Goal: Transaction & Acquisition: Download file/media

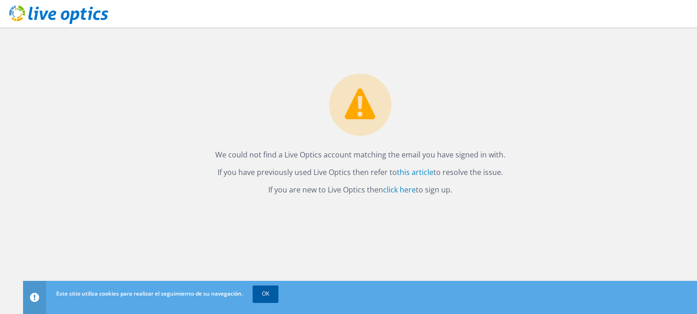
click at [268, 300] on link "OK" at bounding box center [266, 294] width 26 height 17
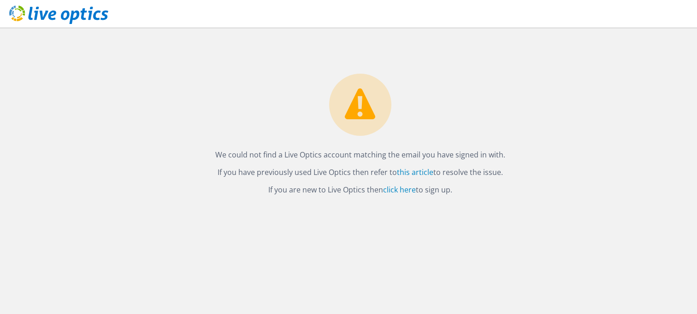
click at [565, 215] on div "We could not find a Live Optics account matching the email you have signed in w…" at bounding box center [360, 171] width 674 height 287
click at [399, 190] on link "click here" at bounding box center [399, 190] width 33 height 10
click at [396, 189] on link "click here" at bounding box center [399, 190] width 33 height 10
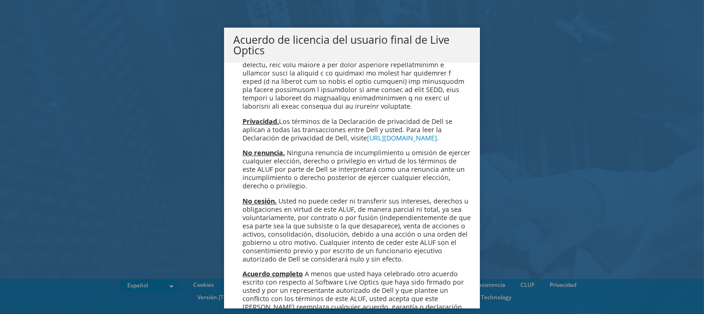
scroll to position [3909, 0]
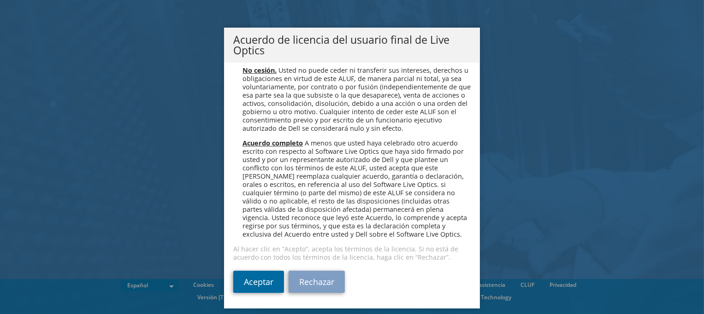
click at [253, 280] on link "Aceptar" at bounding box center [258, 282] width 51 height 22
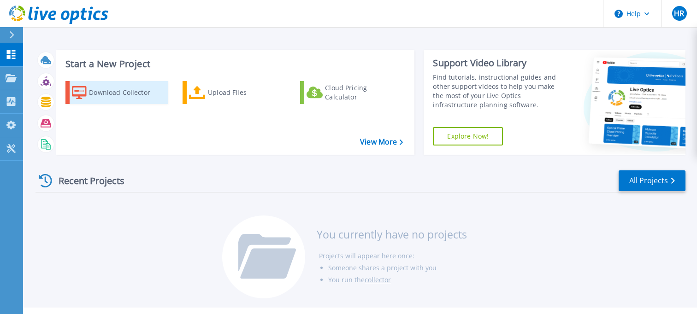
click at [95, 91] on div "Download Collector" at bounding box center [126, 92] width 74 height 18
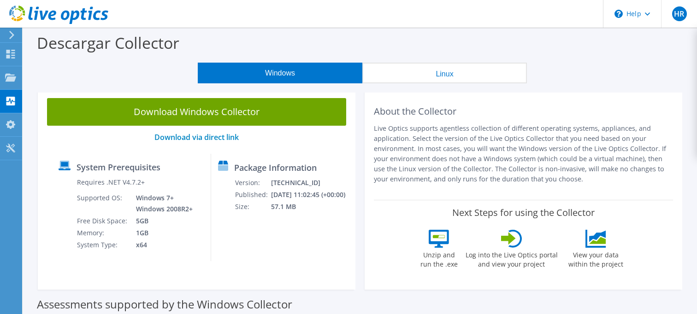
click at [279, 78] on button "Windows" at bounding box center [280, 73] width 165 height 21
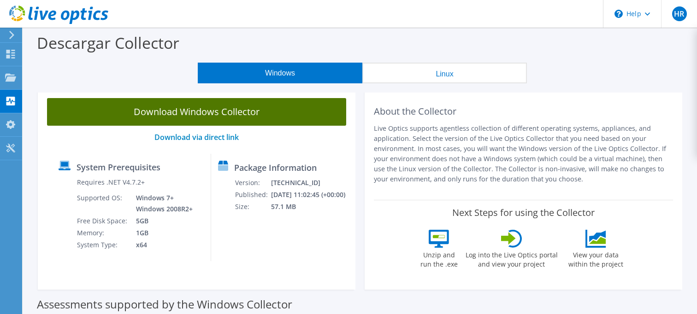
click at [227, 111] on link "Download Windows Collector" at bounding box center [196, 112] width 299 height 28
